Goal: Information Seeking & Learning: Learn about a topic

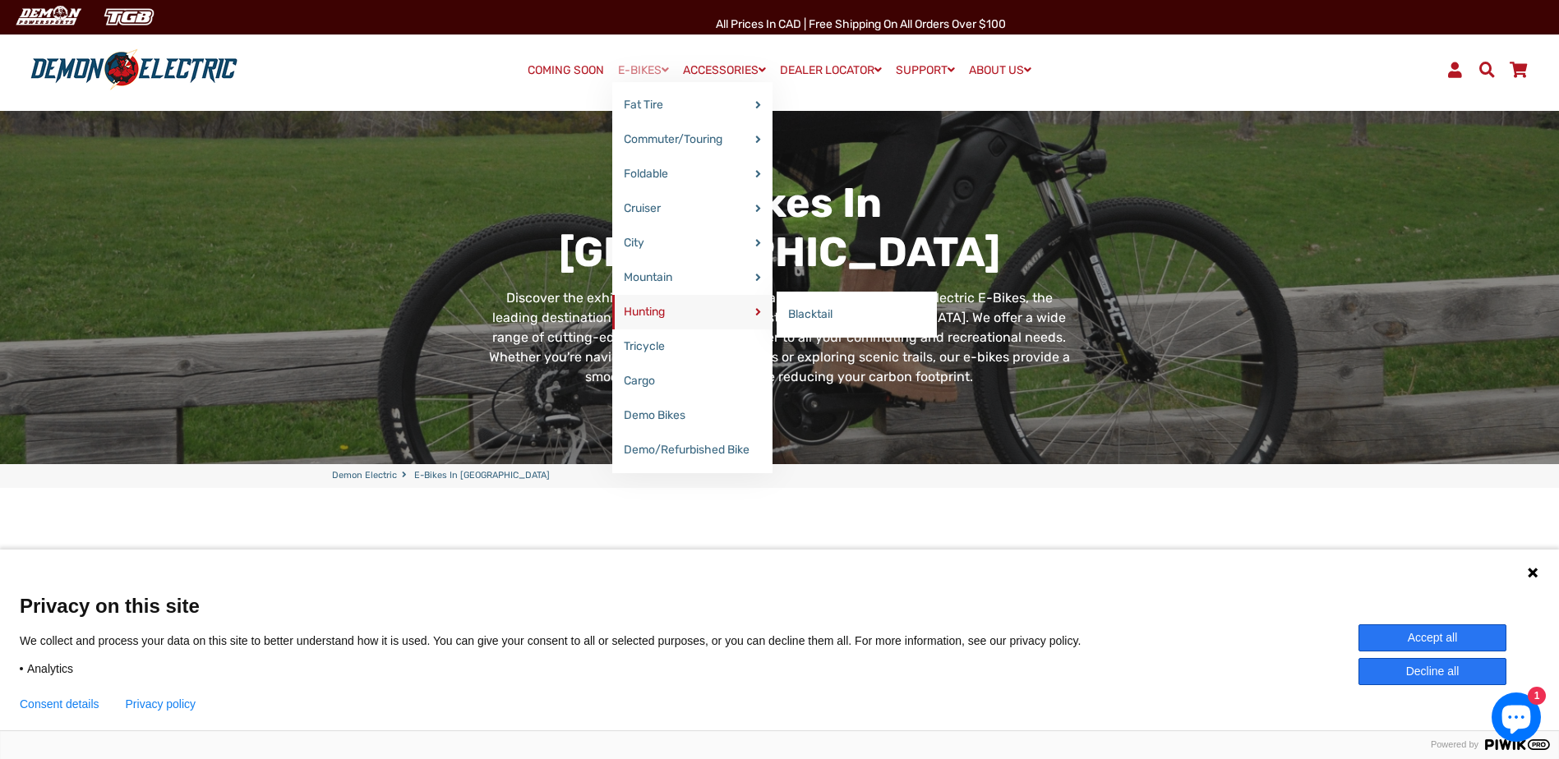
click at [655, 320] on link "Hunting" at bounding box center [692, 312] width 160 height 35
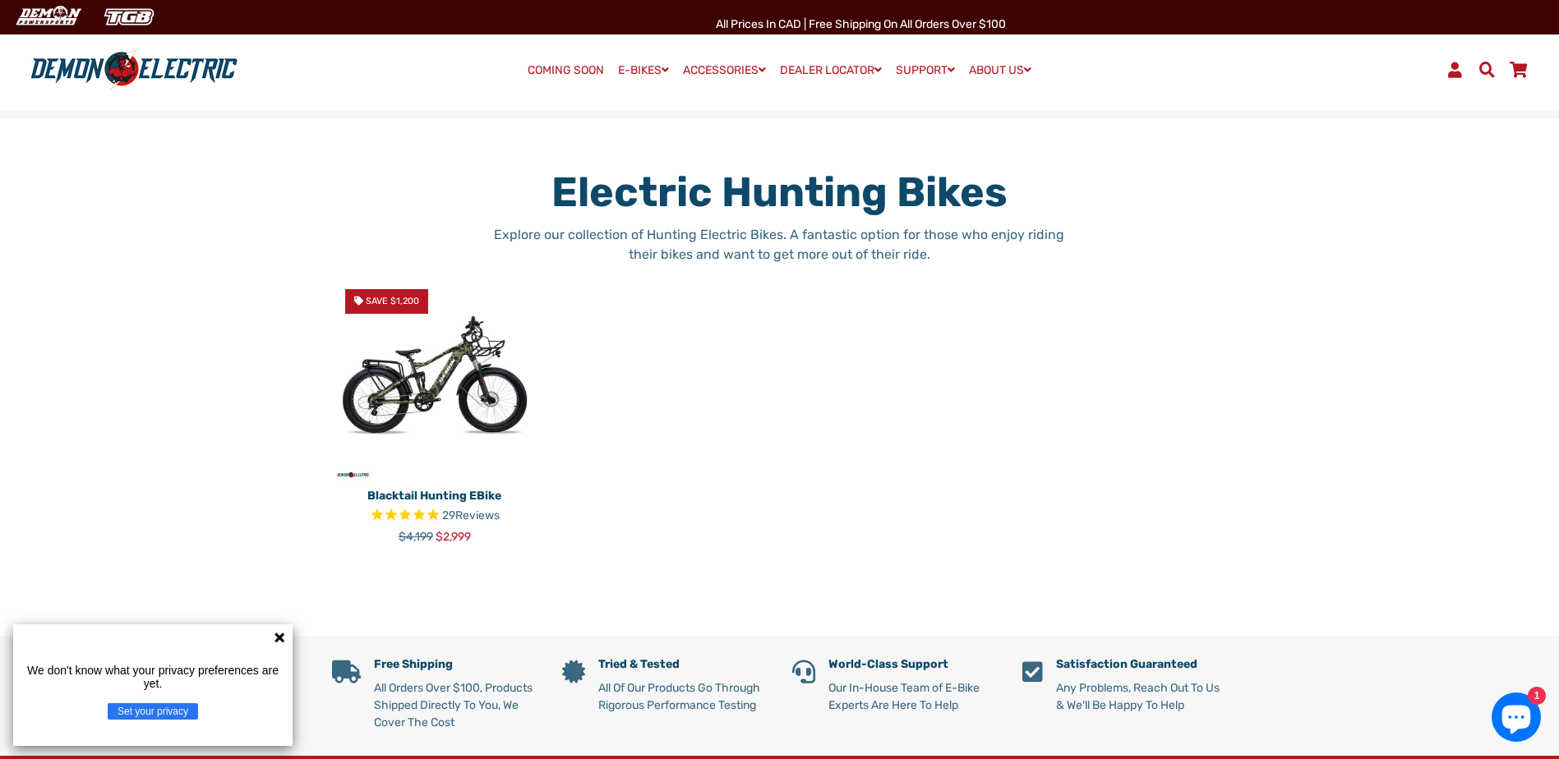
drag, startPoint x: 238, startPoint y: 263, endPoint x: 246, endPoint y: 251, distance: 14.1
click at [238, 261] on div "Electric Hunting Bikes Explore our collection of Hunting Electric Bikes. A fant…" at bounding box center [779, 377] width 1559 height 518
click at [1066, 118] on div "Electric Hunting Bikes Explore our collection of Hunting Electric Bikes. A fant…" at bounding box center [779, 377] width 1559 height 518
click at [1018, 101] on link "About Us" at bounding box center [1000, 105] width 74 height 35
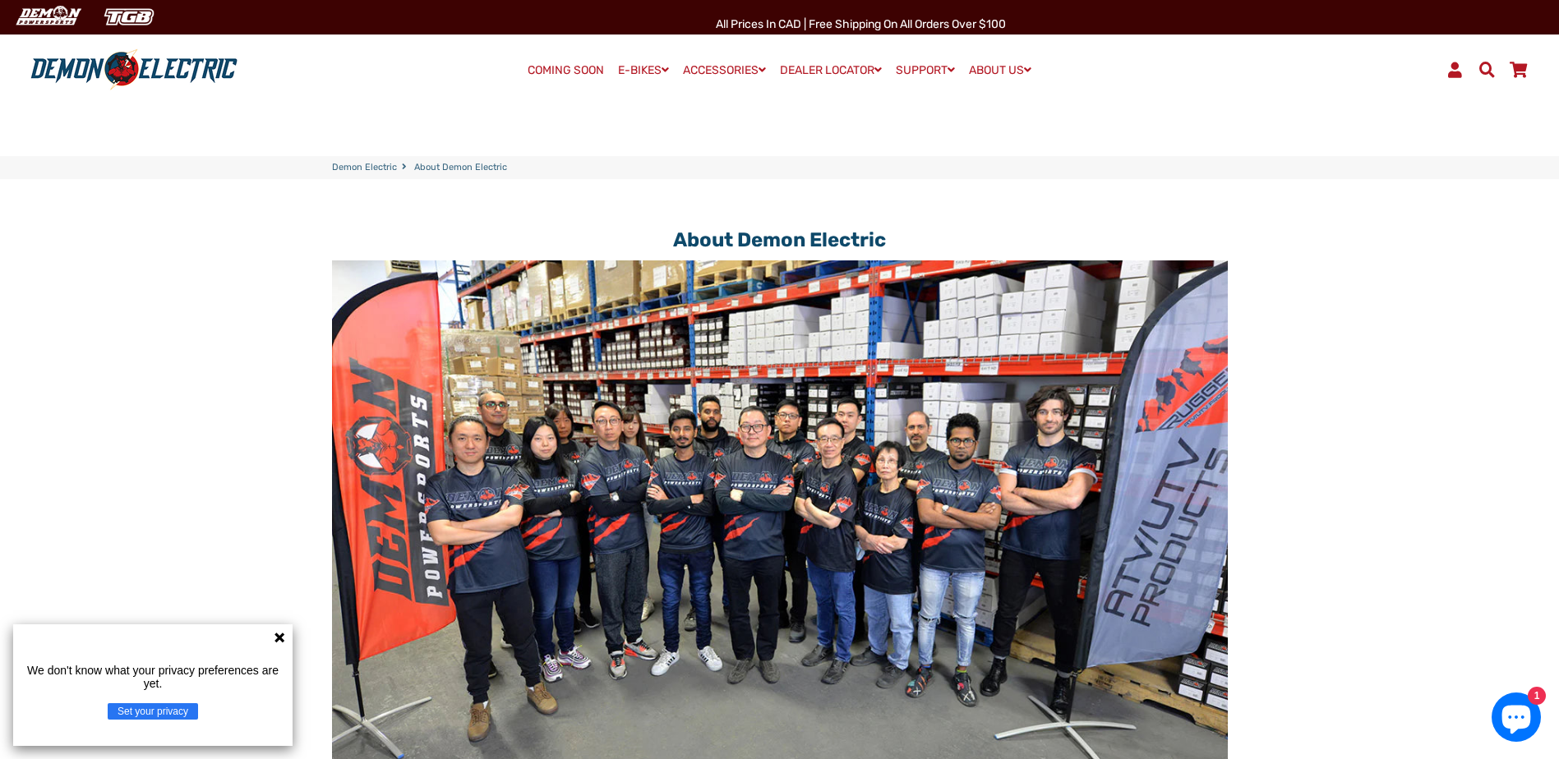
click at [280, 634] on icon at bounding box center [279, 637] width 13 height 13
